Goal: Complete application form

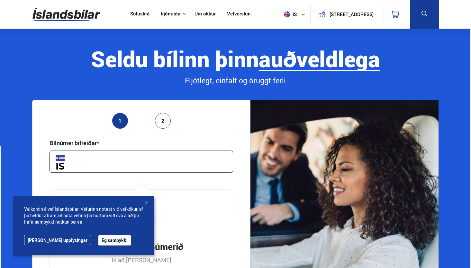
click at [100, 241] on button "Ég samþykki" at bounding box center [114, 240] width 32 height 10
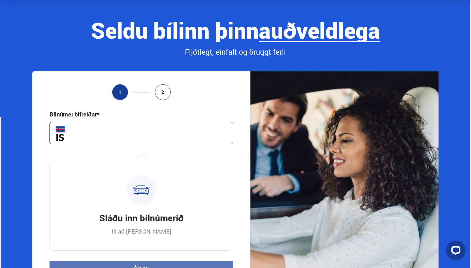
scroll to position [29, 0]
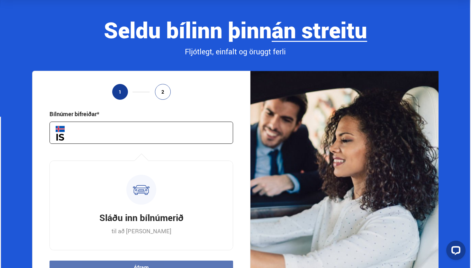
click at [128, 137] on input "text" at bounding box center [140, 132] width 183 height 22
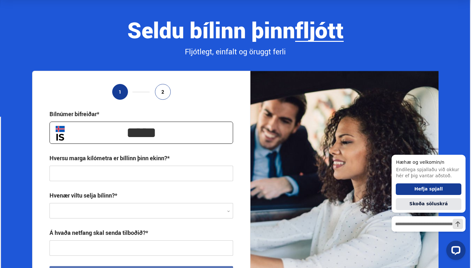
type input "*****"
click at [122, 175] on input "text" at bounding box center [140, 172] width 183 height 15
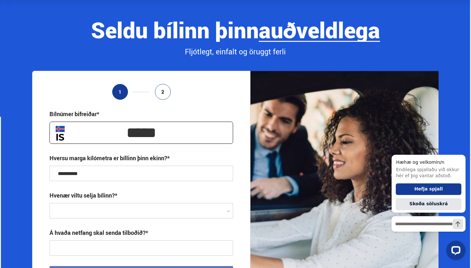
type input "**********"
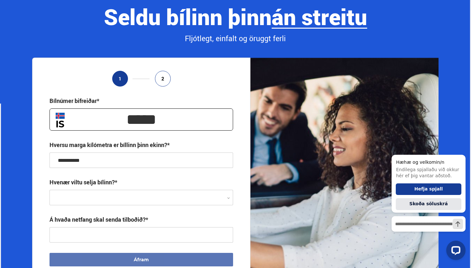
scroll to position [43, 0]
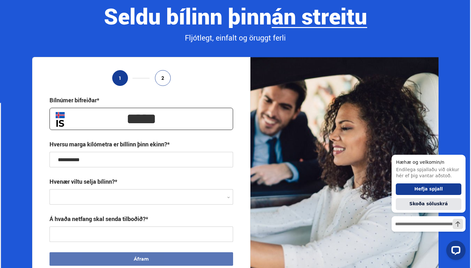
click at [109, 202] on div at bounding box center [140, 196] width 183 height 15
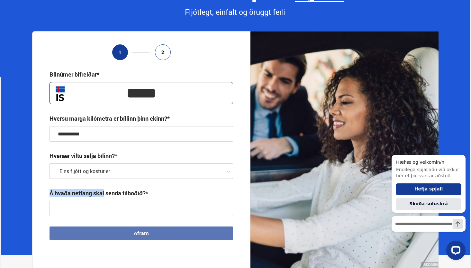
scroll to position [71, 0]
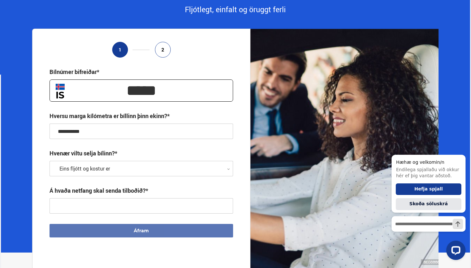
click at [106, 204] on input "text" at bounding box center [140, 205] width 183 height 15
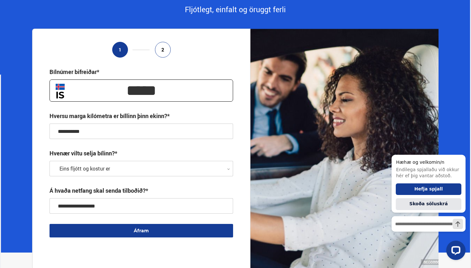
type input "**********"
click at [123, 227] on button "Áfram" at bounding box center [140, 230] width 183 height 13
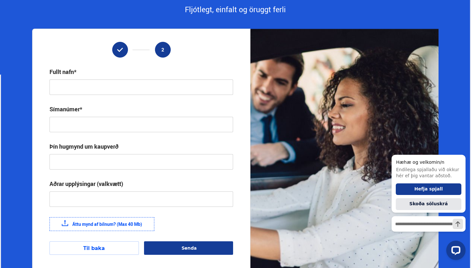
click at [89, 88] on input "text" at bounding box center [140, 86] width 183 height 15
type input "**********"
drag, startPoint x: 89, startPoint y: 88, endPoint x: 82, endPoint y: 122, distance: 35.0
click at [82, 122] on input "text" at bounding box center [140, 124] width 183 height 15
type input "*******"
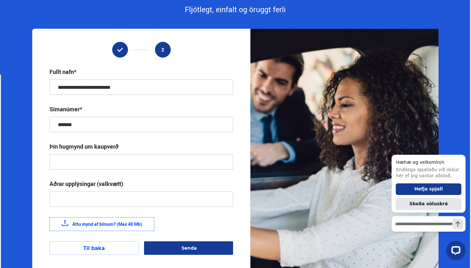
click at [83, 157] on input "text" at bounding box center [140, 161] width 183 height 15
type input "**********"
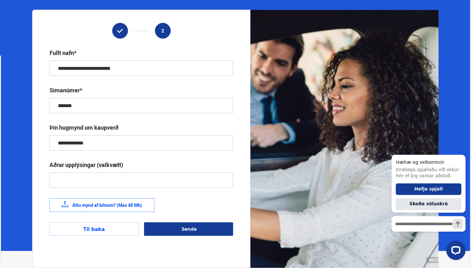
scroll to position [93, 0]
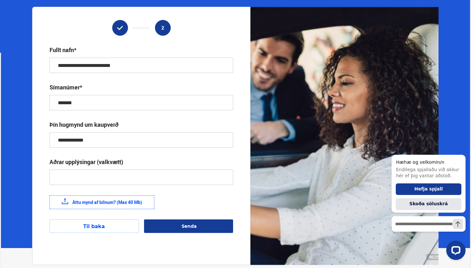
click at [122, 203] on label "Áttu mynd af bílnum? (Max 40 Mb)" at bounding box center [101, 202] width 105 height 14
click at [0, 0] on input "Áttu mynd af bílnum? (Max 40 Mb)" at bounding box center [0, 0] width 0 height 0
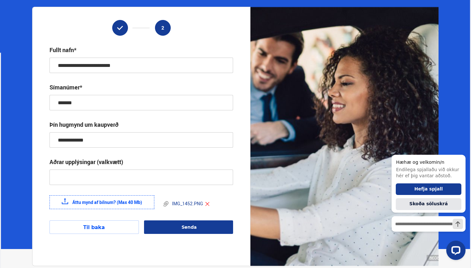
click at [130, 201] on label "Áttu mynd af bílnum? (Max 40 Mb)" at bounding box center [101, 202] width 105 height 14
click at [0, 0] on input "Áttu mynd af bílnum? (Max 40 Mb)" at bounding box center [0, 0] width 0 height 0
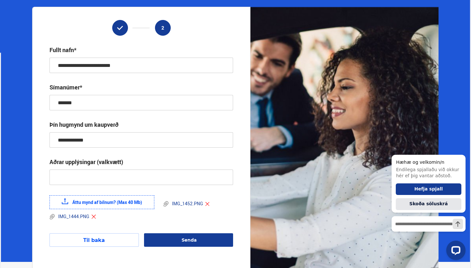
click at [123, 199] on label "Áttu mynd af bílnum? (Max 40 Mb)" at bounding box center [101, 202] width 105 height 14
click at [0, 0] on input "Áttu mynd af bílnum? (Max 40 Mb)" at bounding box center [0, 0] width 0 height 0
click at [133, 199] on label "Áttu mynd af bílnum? (Max 40 Mb)" at bounding box center [101, 202] width 105 height 14
click at [0, 0] on input "Áttu mynd af bílnum? (Max 40 Mb)" at bounding box center [0, 0] width 0 height 0
click at [126, 197] on label "Áttu mynd af bílnum? (Max 40 Mb)" at bounding box center [101, 202] width 105 height 14
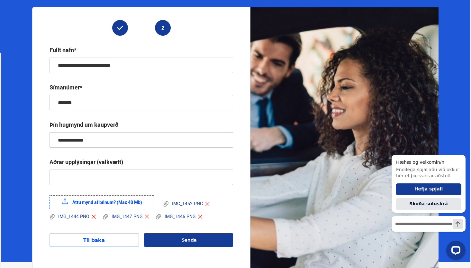
click at [0, 0] on input "Áttu mynd af bílnum? (Max 40 Mb)" at bounding box center [0, 0] width 0 height 0
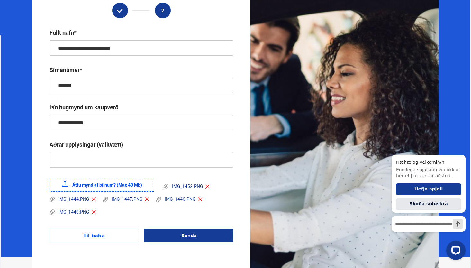
scroll to position [113, 0]
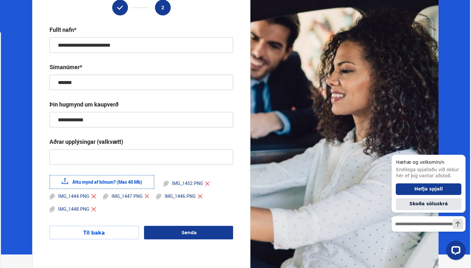
click at [196, 229] on span "Senda" at bounding box center [188, 232] width 15 height 6
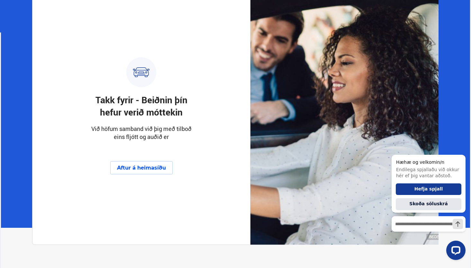
click at [141, 170] on button "Aftur á heimasíðu" at bounding box center [141, 167] width 62 height 13
